Goal: Book appointment/travel/reservation

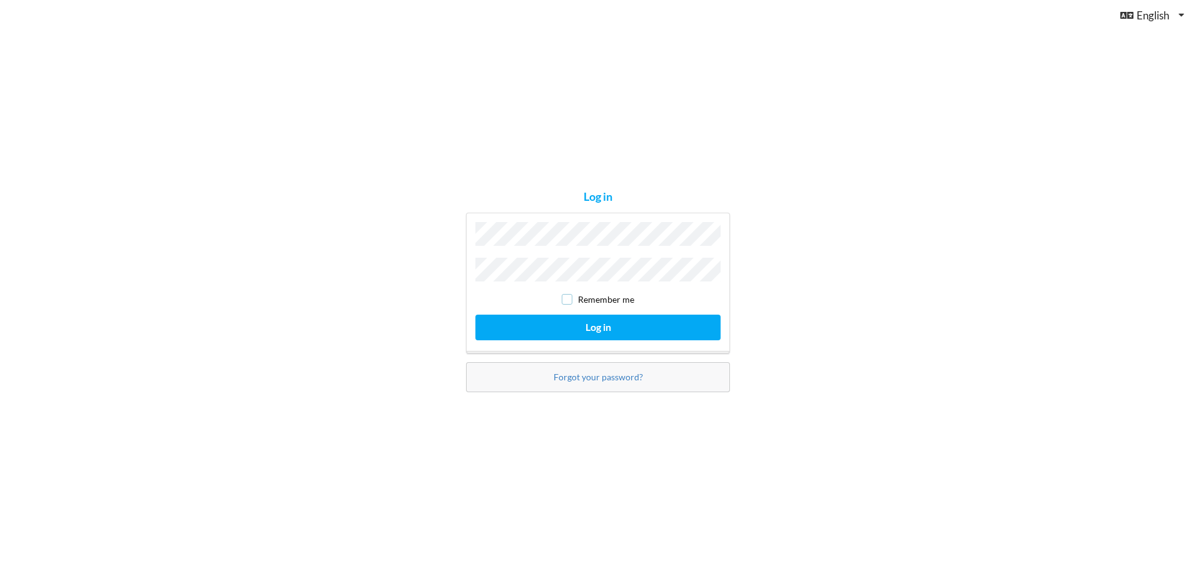
drag, startPoint x: 565, startPoint y: 290, endPoint x: 565, endPoint y: 309, distance: 18.8
click at [565, 308] on div "Remember me Log in" at bounding box center [598, 283] width 264 height 141
click at [570, 295] on input "checkbox" at bounding box center [567, 299] width 11 height 11
checkbox input "true"
click at [587, 319] on button "Log in" at bounding box center [597, 328] width 245 height 26
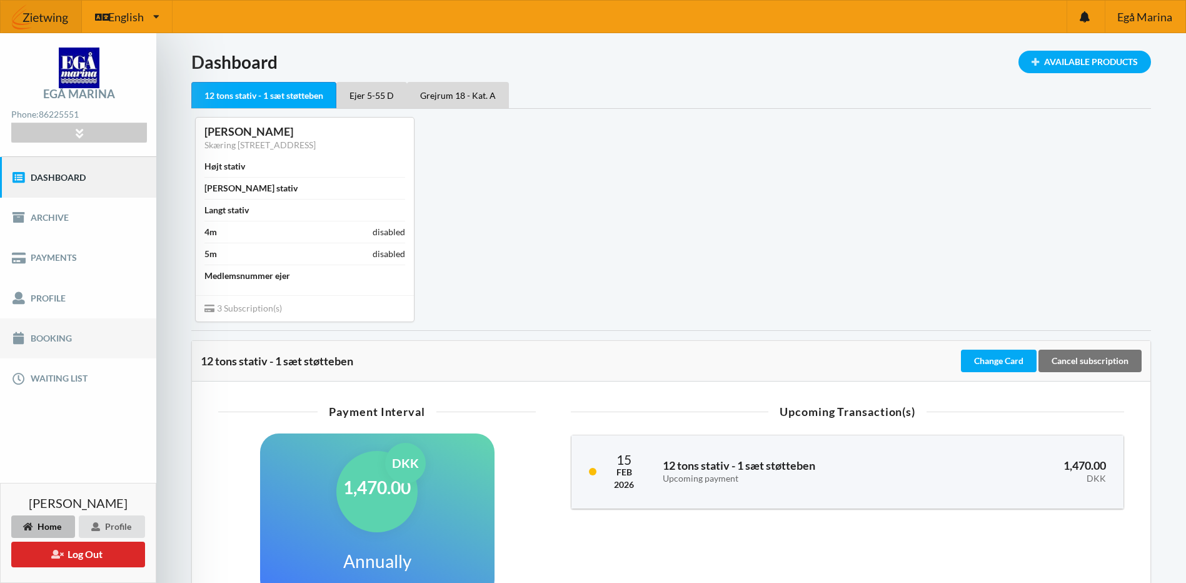
click at [31, 340] on link "Booking" at bounding box center [78, 338] width 156 height 40
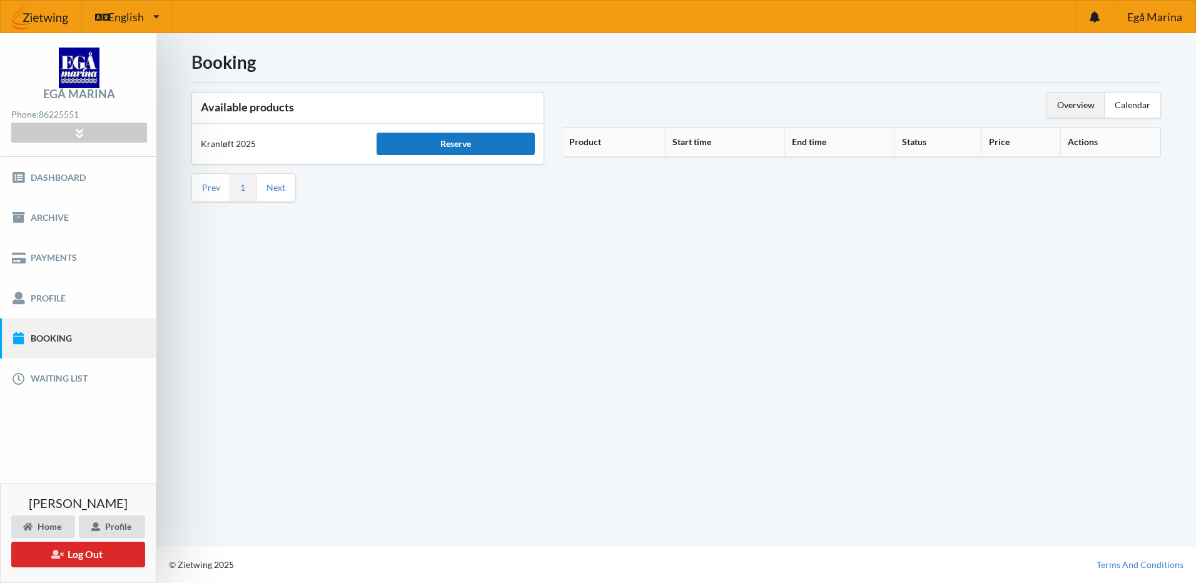
click at [467, 145] on div "Reserve" at bounding box center [456, 144] width 158 height 23
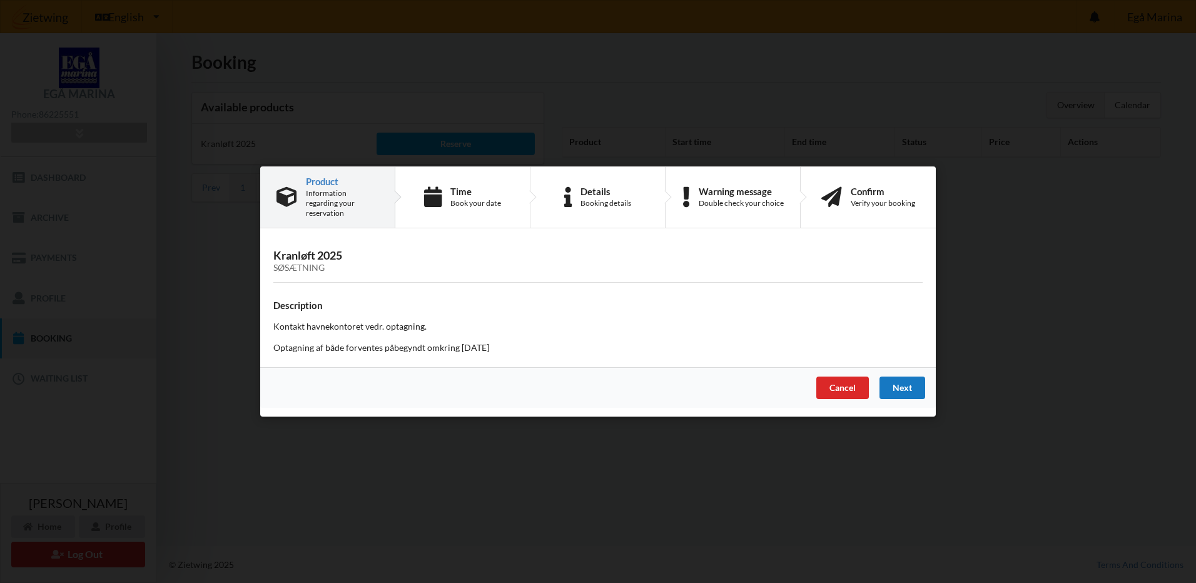
click at [912, 380] on div "Next" at bounding box center [902, 388] width 46 height 23
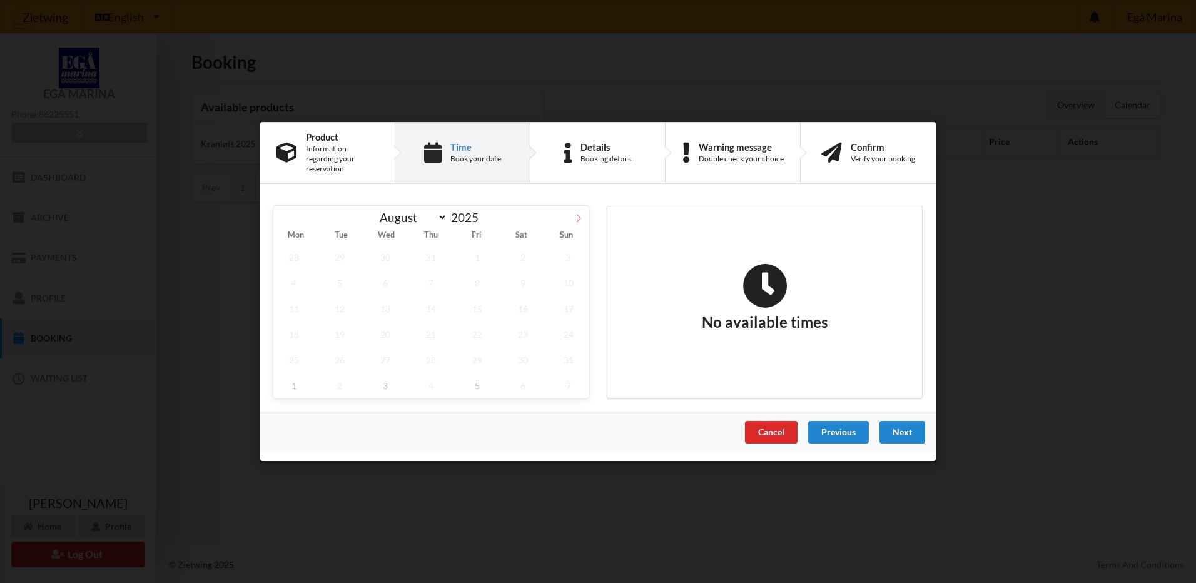
click at [579, 214] on icon at bounding box center [578, 218] width 9 height 9
click at [482, 333] on span "26" at bounding box center [477, 334] width 41 height 26
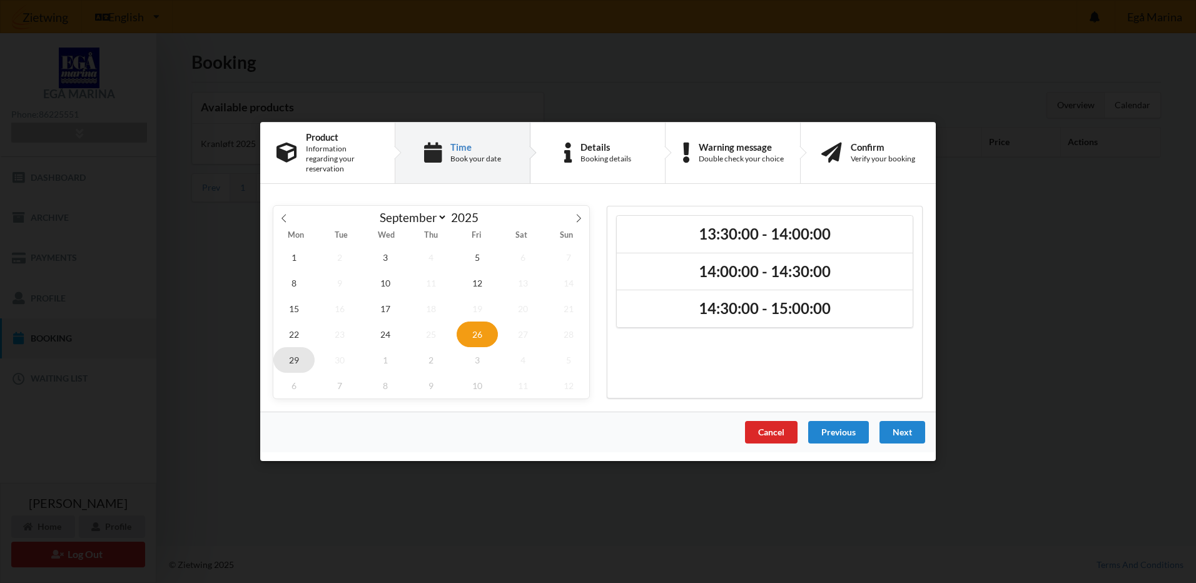
click at [295, 349] on span "29" at bounding box center [293, 360] width 41 height 26
click at [390, 325] on span "24" at bounding box center [385, 334] width 41 height 26
click at [295, 325] on span "22" at bounding box center [293, 334] width 41 height 26
click at [377, 300] on span "17" at bounding box center [385, 309] width 41 height 26
click at [480, 280] on span "12" at bounding box center [477, 283] width 41 height 26
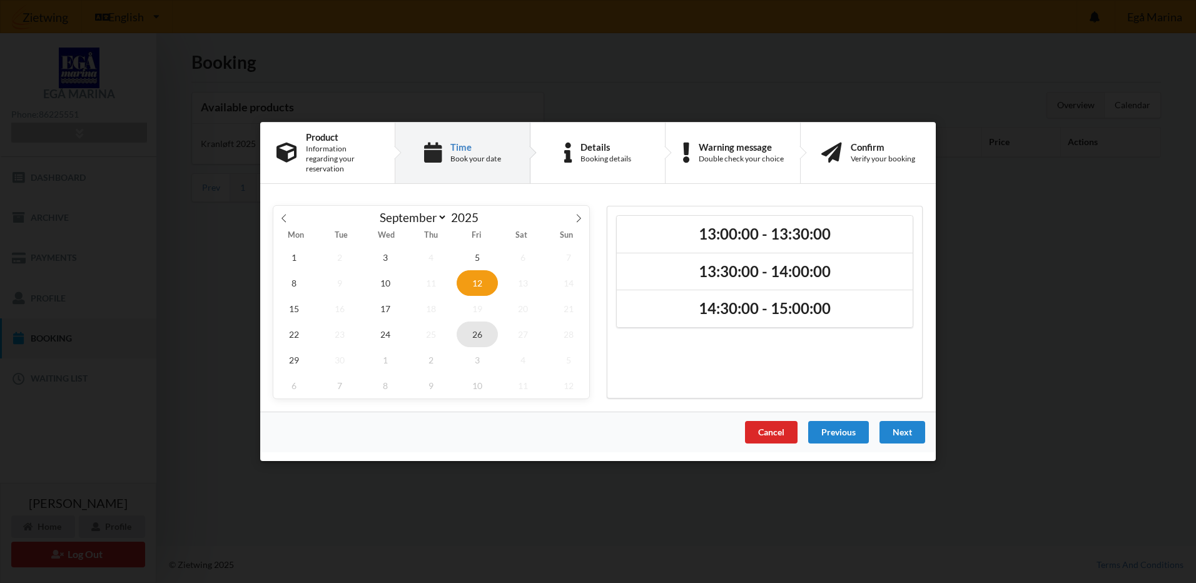
click at [485, 330] on span "26" at bounding box center [477, 334] width 41 height 26
click at [573, 209] on span at bounding box center [578, 216] width 21 height 21
click at [479, 280] on span "10" at bounding box center [477, 283] width 41 height 26
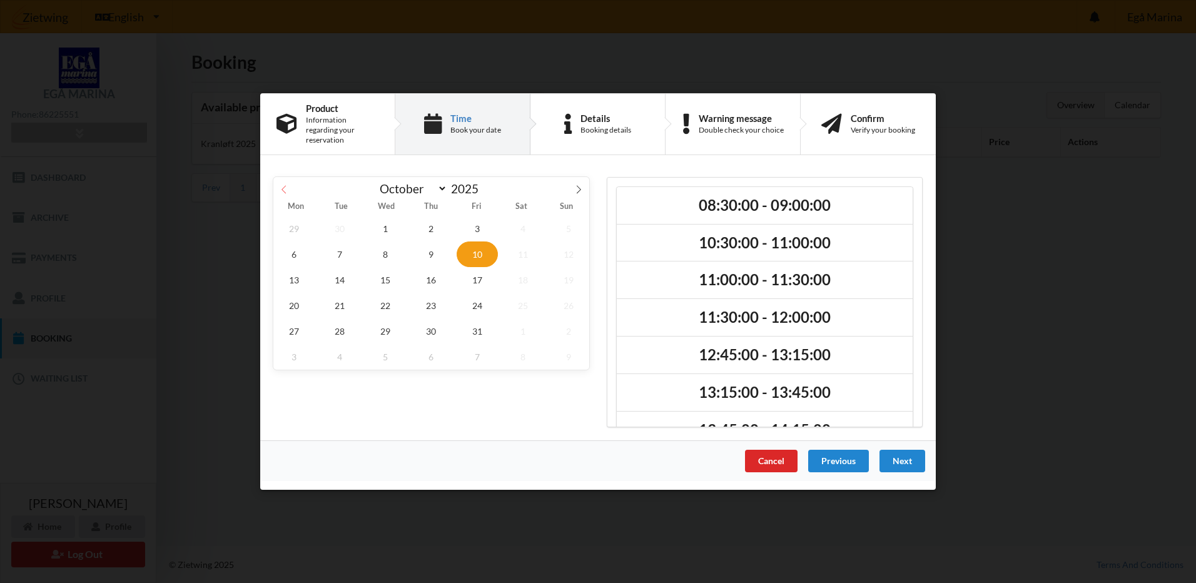
click at [284, 185] on icon at bounding box center [284, 189] width 9 height 9
select select "8"
click at [467, 300] on span "26" at bounding box center [477, 306] width 41 height 26
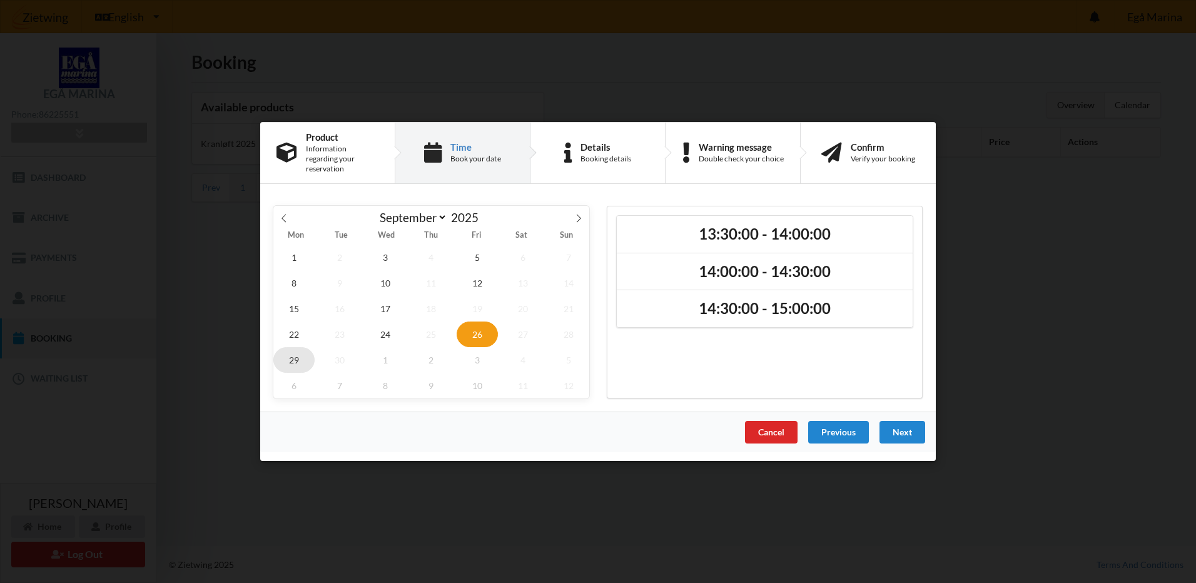
click at [293, 357] on span "29" at bounding box center [293, 360] width 41 height 26
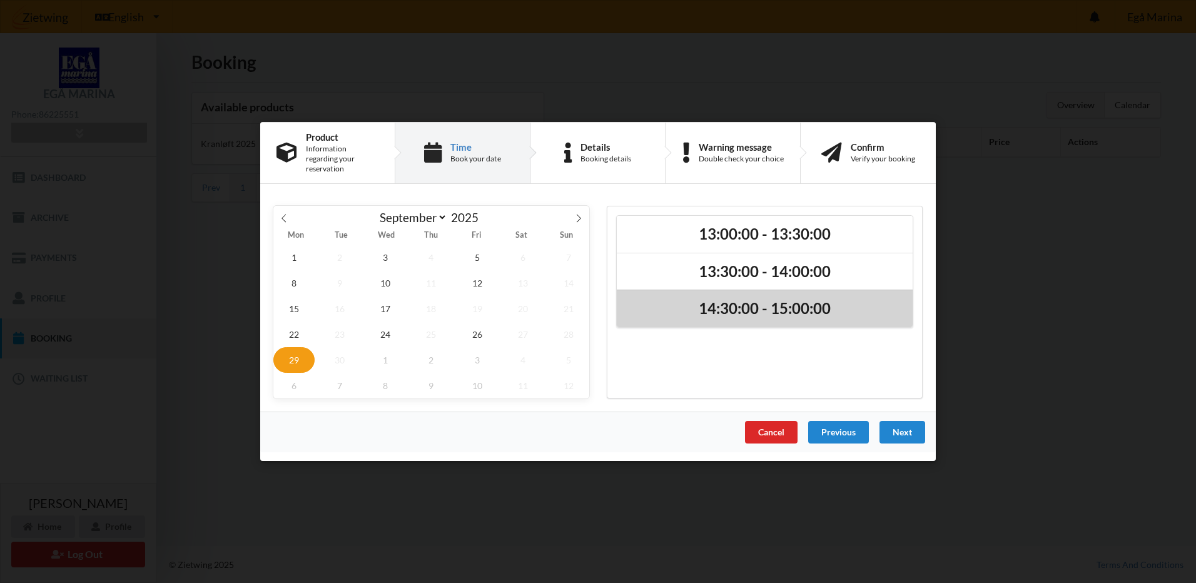
click at [811, 300] on h2 "14:30:00 - 15:00:00" at bounding box center [764, 309] width 278 height 19
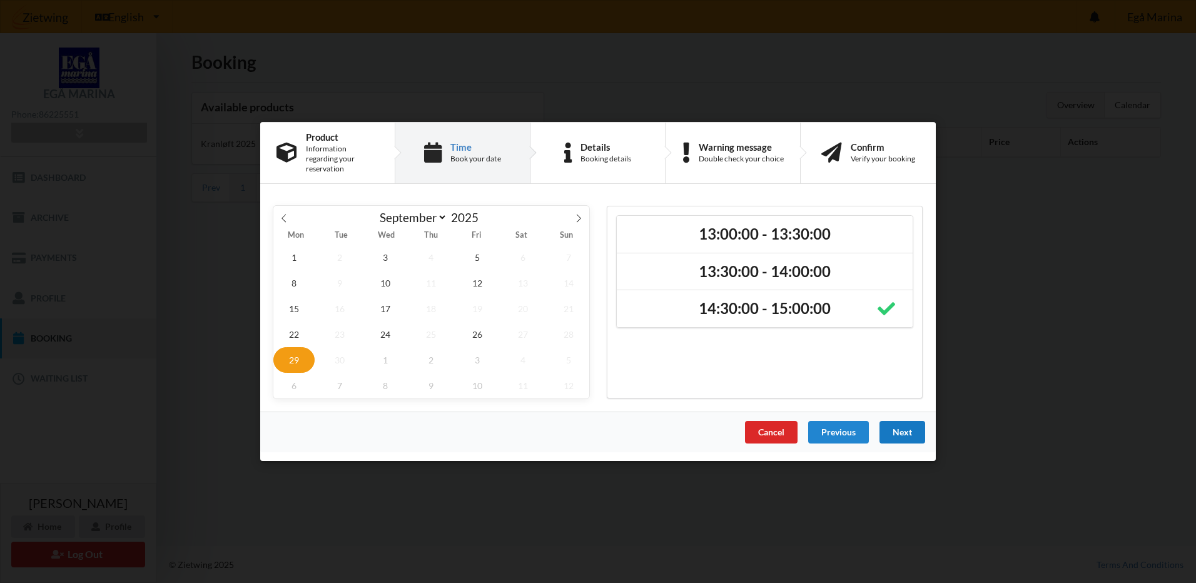
click at [909, 427] on div "Next" at bounding box center [902, 432] width 46 height 23
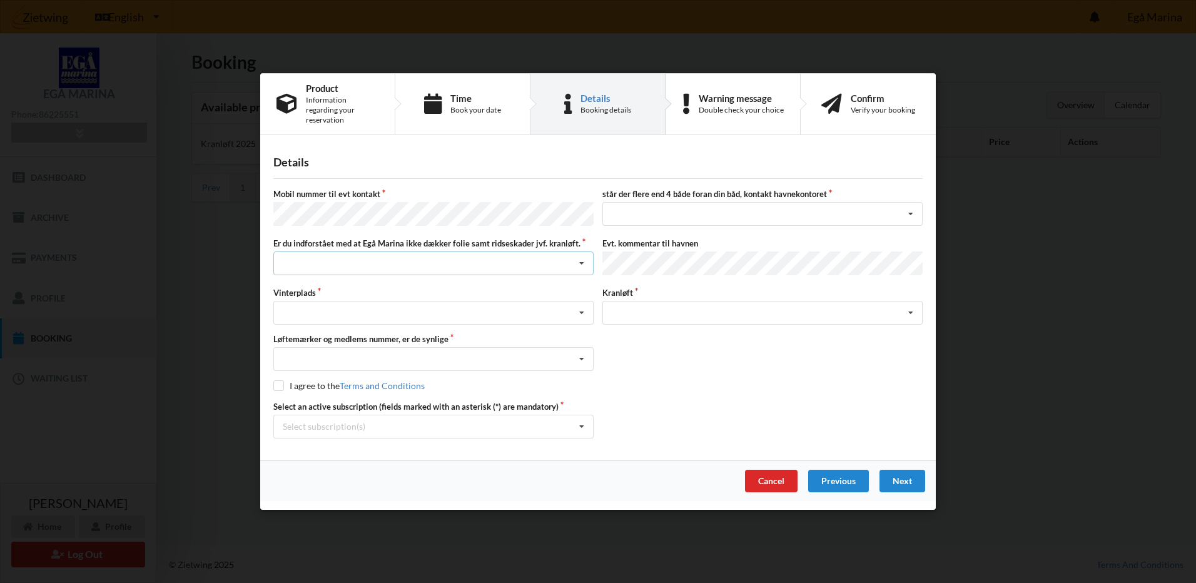
click at [450, 265] on div "Jeg har tæpper med og tager selv ansvaret for eventuelle folie samt ridseskader…" at bounding box center [433, 263] width 320 height 24
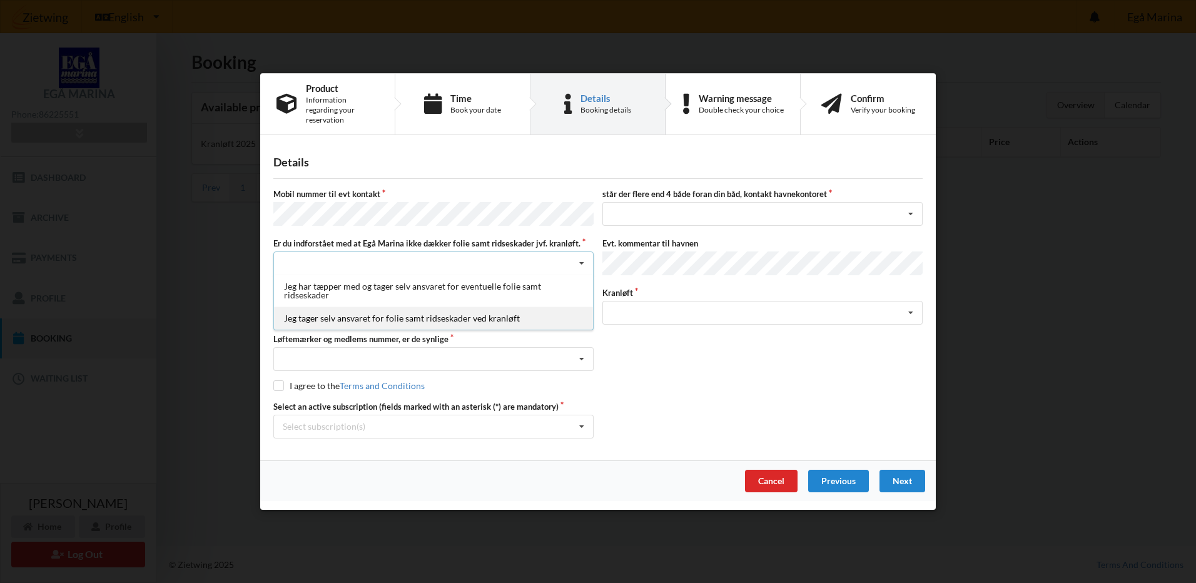
click at [354, 316] on div "Jeg tager selv ansvaret for folie samt ridseskader ved kranløft" at bounding box center [433, 317] width 319 height 23
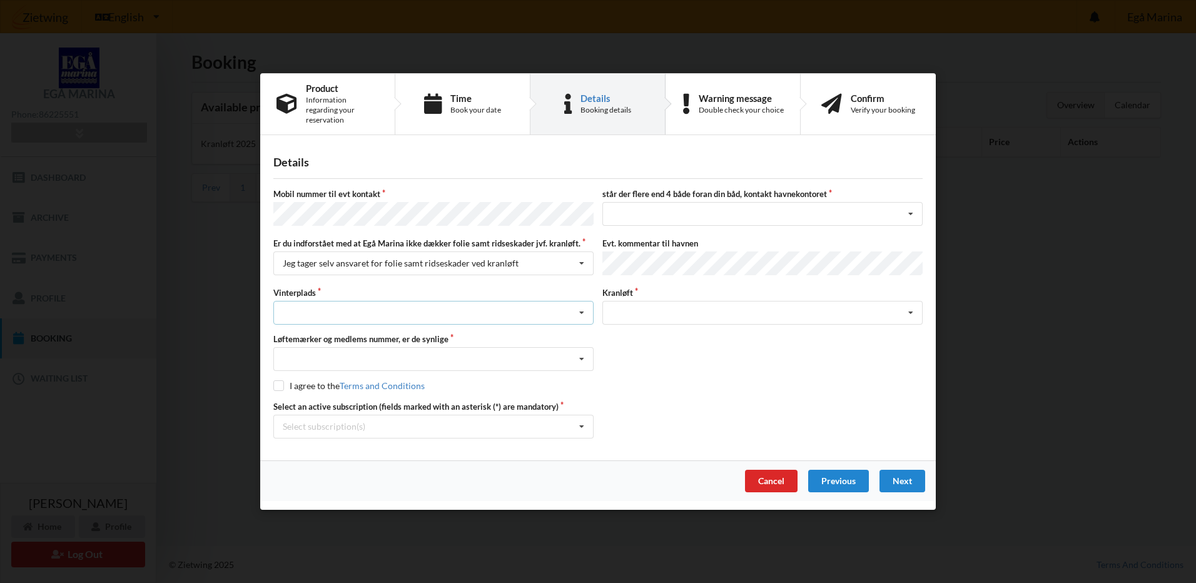
click at [356, 309] on div "Landplads nr. 1 Landplads nr. 2 Landplads nr.3 Landplads nr. 4 Landplads nr. 5 …" at bounding box center [433, 313] width 320 height 24
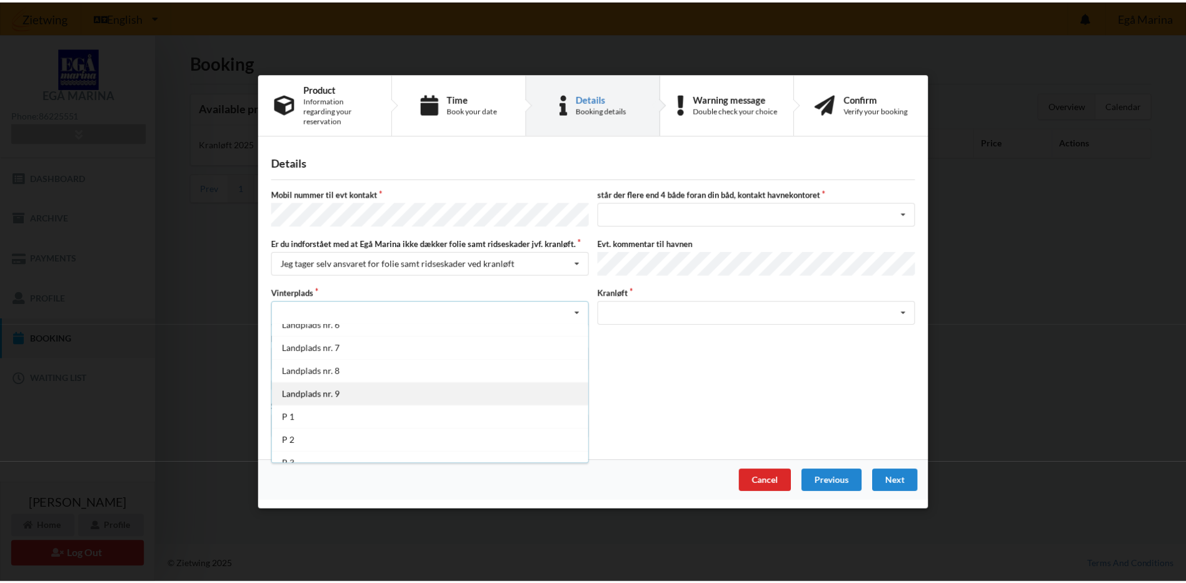
scroll to position [138, 0]
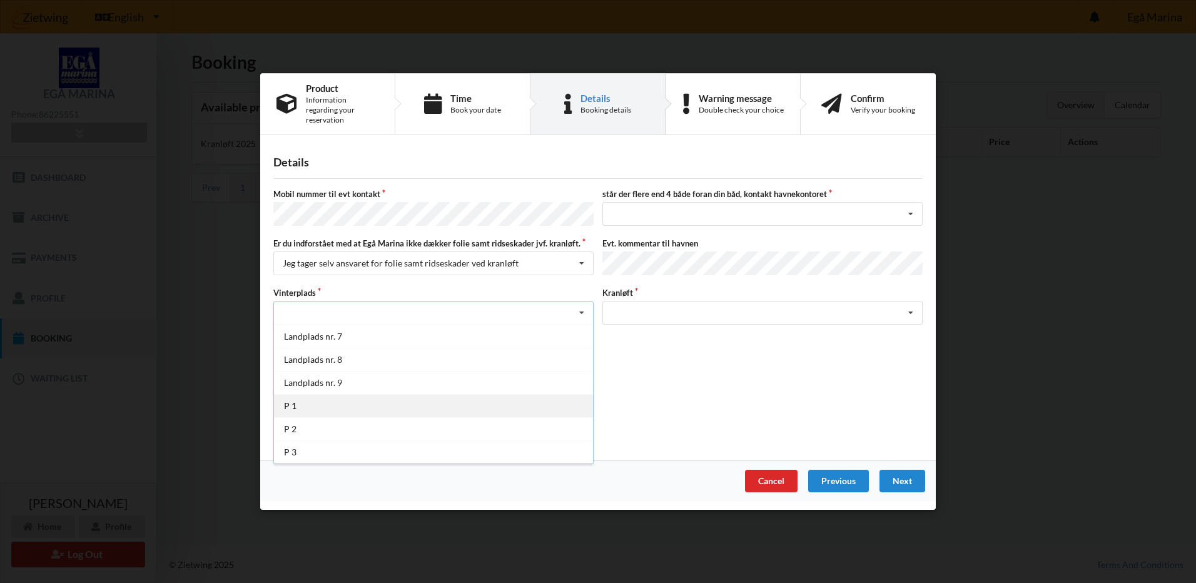
click at [320, 394] on div "P 1" at bounding box center [433, 405] width 319 height 23
click at [343, 348] on div "Nej, jeg kontakter havnekontoret inden løftet Ja, mine mærker er synlige og int…" at bounding box center [433, 359] width 320 height 24
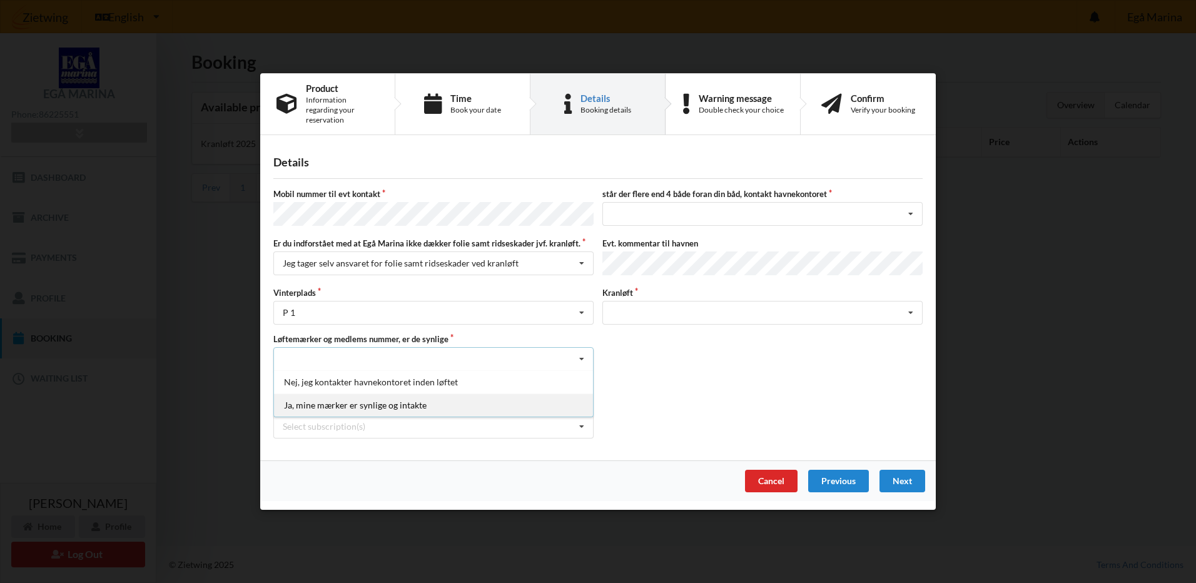
click at [326, 399] on div "Ja, mine mærker er synlige og intakte" at bounding box center [433, 404] width 319 height 23
click at [283, 380] on input "checkbox" at bounding box center [278, 385] width 11 height 11
checkbox input "true"
click at [516, 415] on div "Select subscription(s) * Ejer 5-55 D Grejrum 18 - Kat. A * 12 tons stativ - 1 s…" at bounding box center [433, 427] width 320 height 24
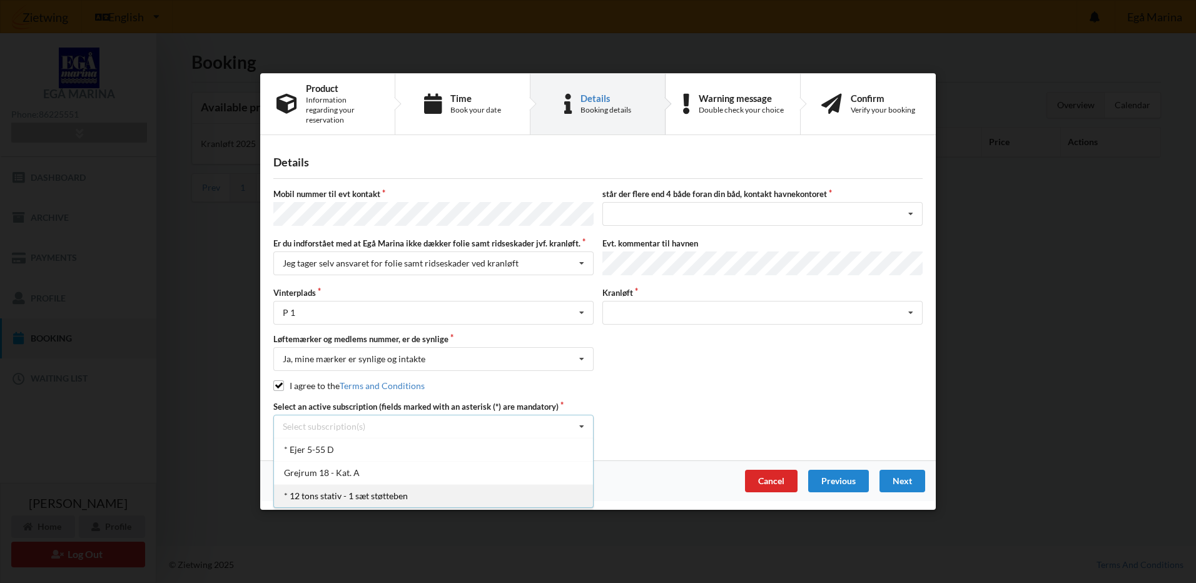
click at [335, 484] on div "* 12 tons stativ - 1 sæt støtteben" at bounding box center [433, 495] width 319 height 23
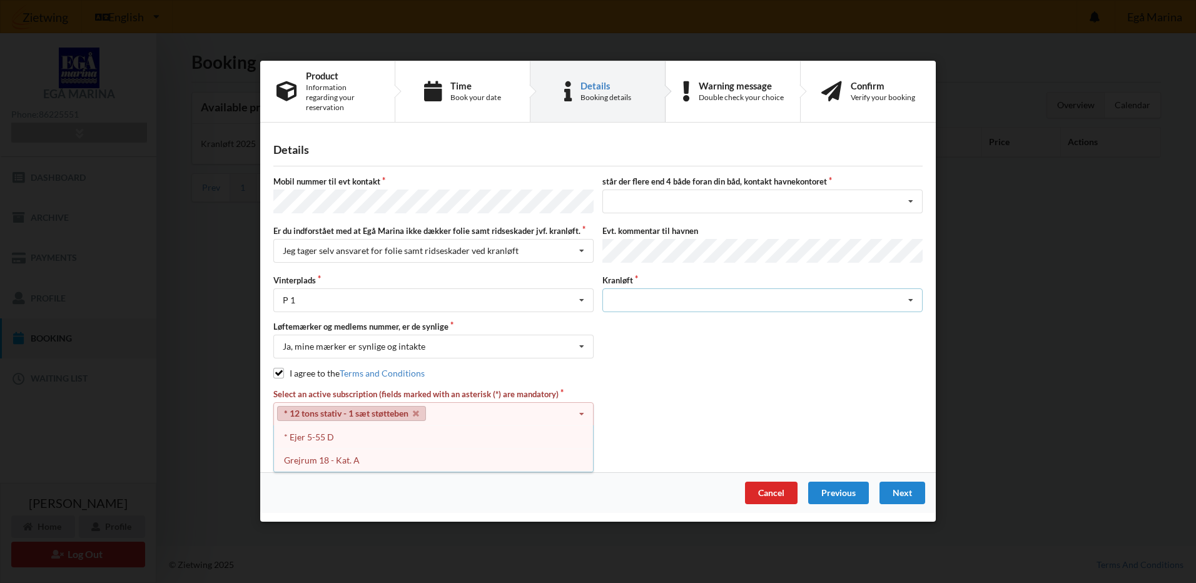
click at [634, 288] on div "Søsætning" at bounding box center [762, 300] width 320 height 24
click at [641, 311] on div "Søsætning" at bounding box center [762, 322] width 319 height 23
click at [727, 200] on div "nej ja" at bounding box center [762, 202] width 320 height 24
click at [652, 226] on div "nej" at bounding box center [762, 224] width 319 height 23
click at [916, 482] on div "Next" at bounding box center [902, 493] width 46 height 23
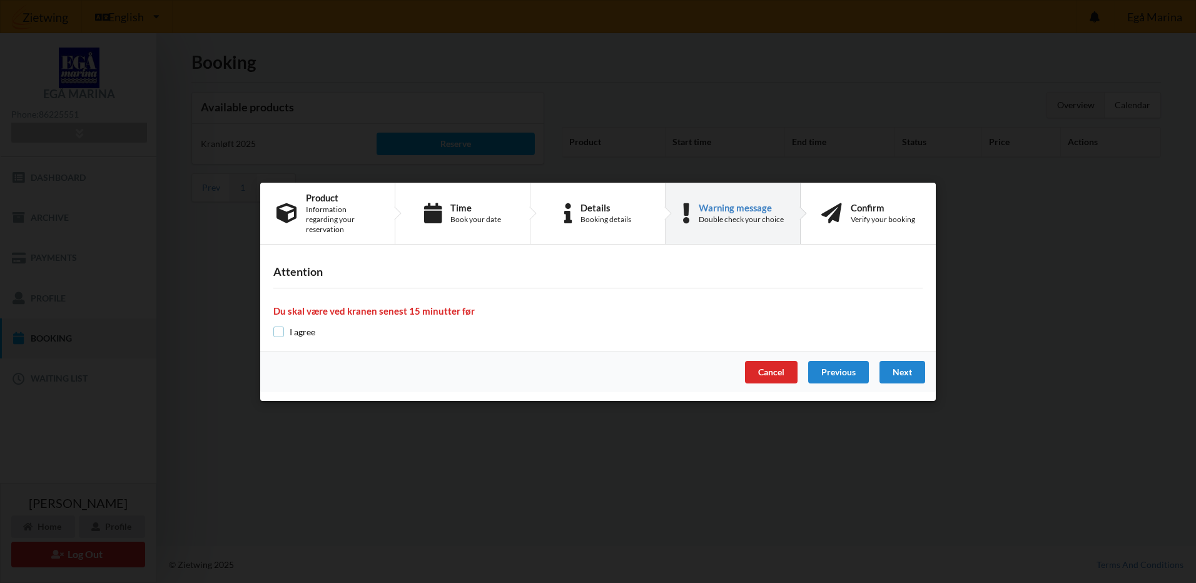
click at [275, 328] on input "checkbox" at bounding box center [278, 331] width 11 height 11
checkbox input "true"
click at [911, 368] on div "Next" at bounding box center [902, 372] width 46 height 23
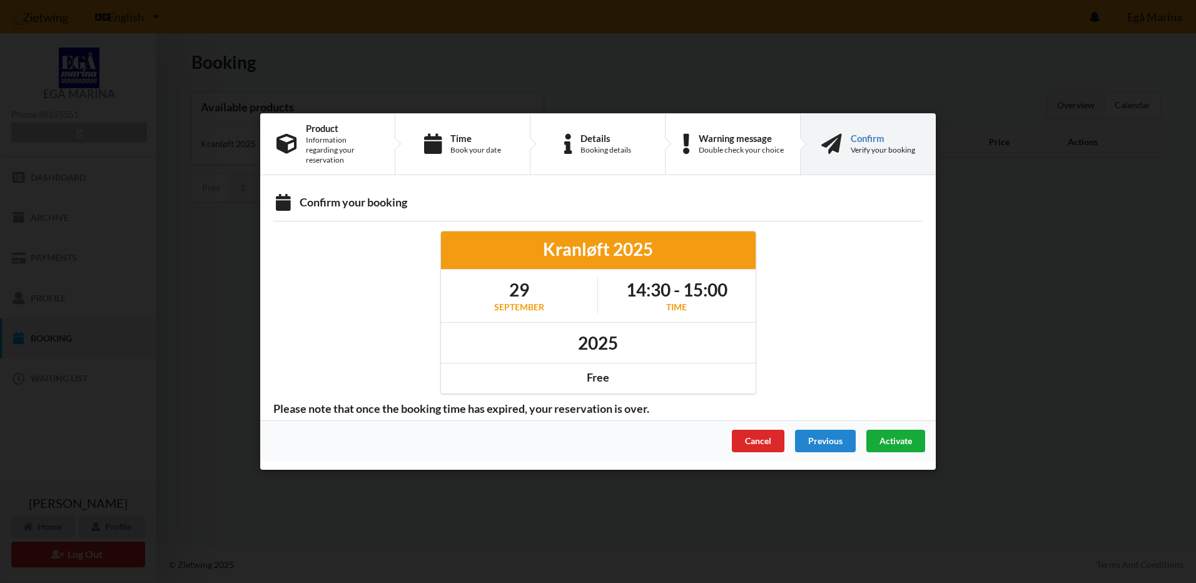
click at [909, 435] on span "Activate" at bounding box center [895, 440] width 33 height 11
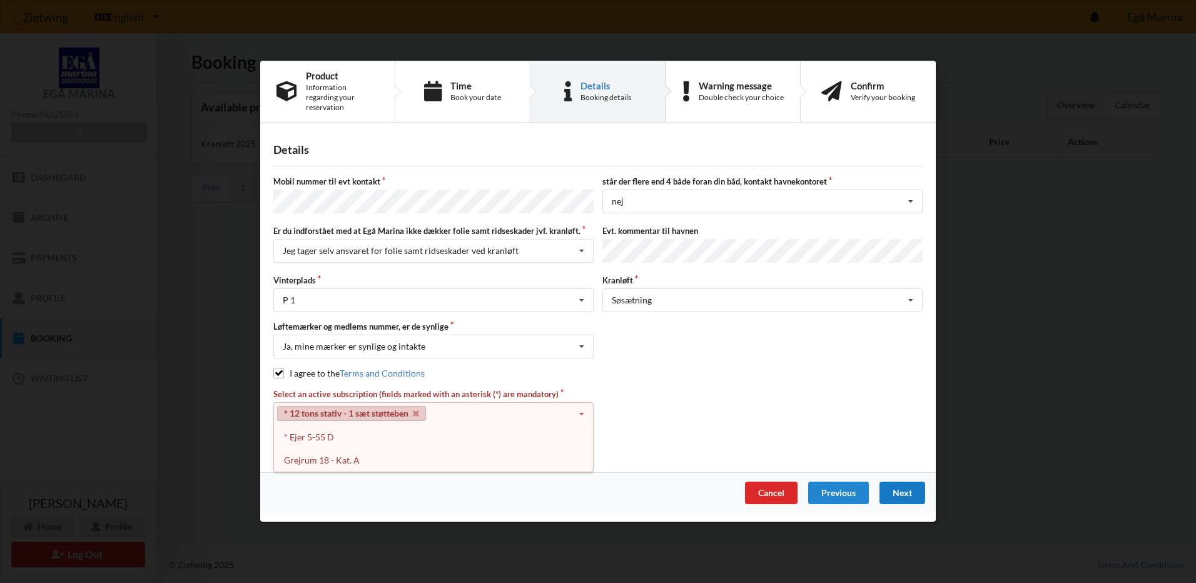
click at [353, 407] on link "* 12 tons stativ - 1 sæt støtteben" at bounding box center [351, 414] width 149 height 15
click at [343, 429] on div "* Ejer 5-55 D" at bounding box center [433, 436] width 319 height 23
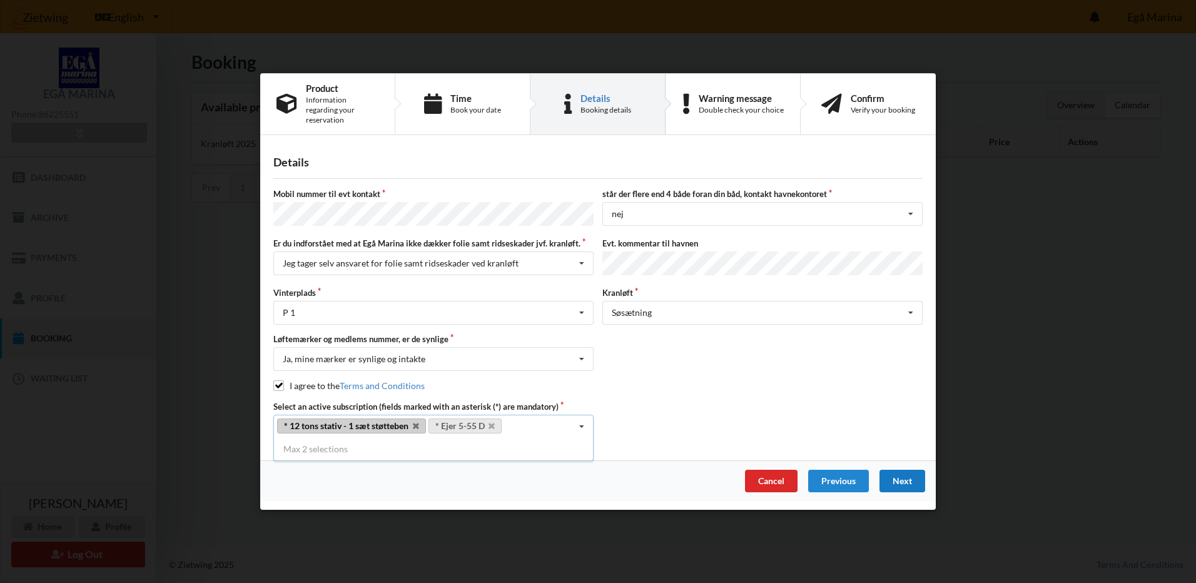
click at [897, 472] on div "Next" at bounding box center [902, 481] width 46 height 23
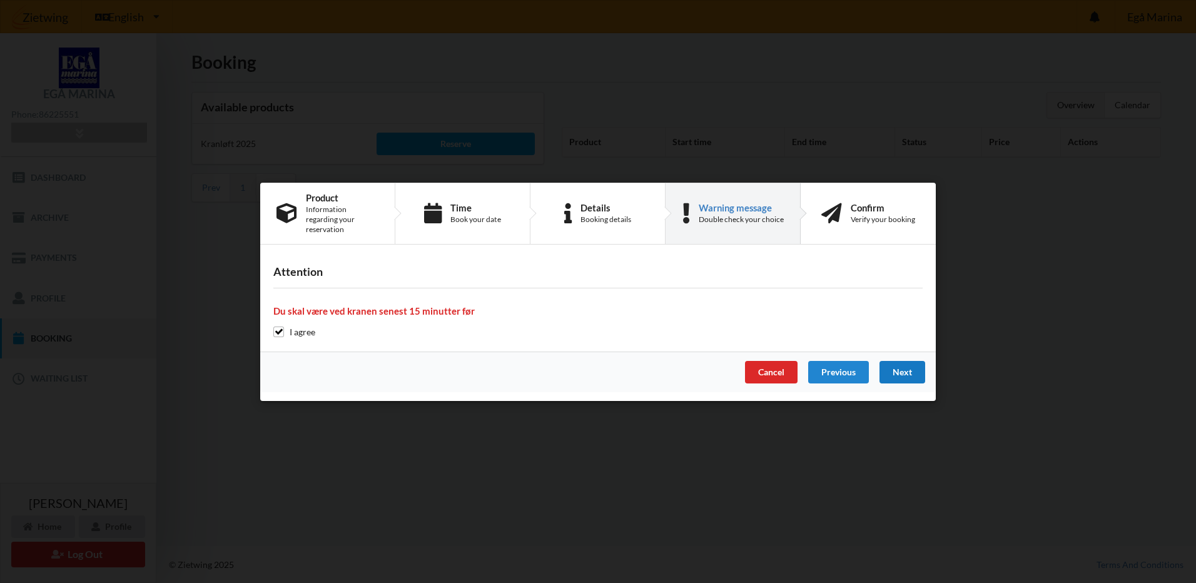
click at [907, 368] on div "Next" at bounding box center [902, 372] width 46 height 23
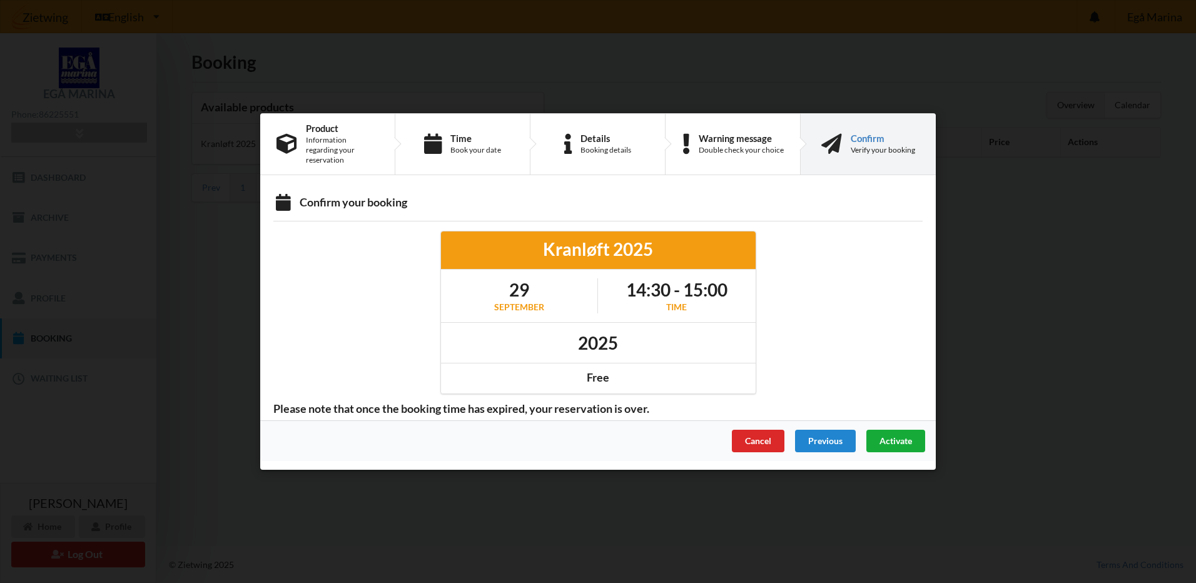
click at [900, 435] on span "Activate" at bounding box center [895, 440] width 33 height 11
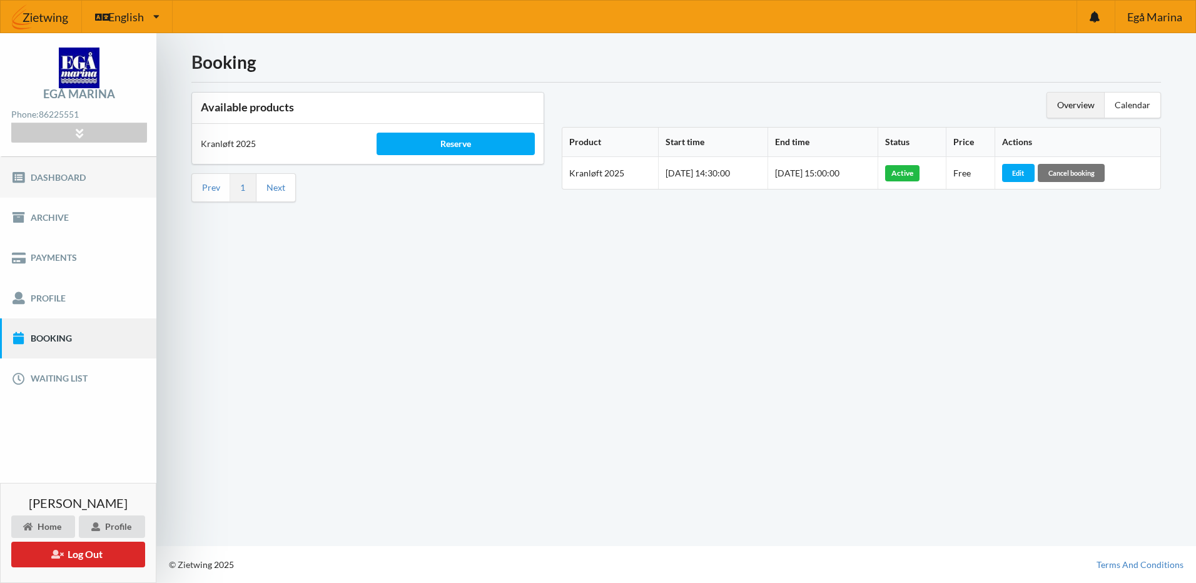
click at [70, 179] on link "Dashboard" at bounding box center [78, 177] width 156 height 40
